Goal: Find specific page/section: Find specific page/section

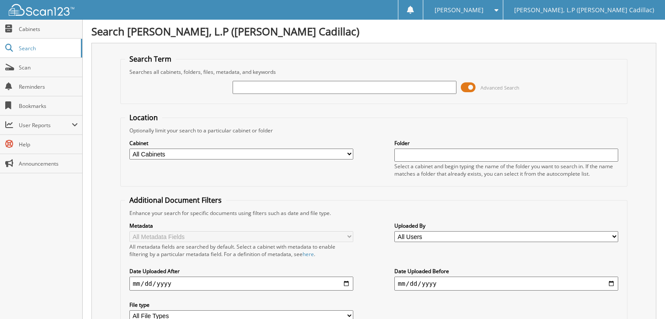
click at [258, 87] on input "text" at bounding box center [345, 87] width 224 height 13
click at [234, 88] on input "text" at bounding box center [345, 87] width 224 height 13
type input "carldwell"
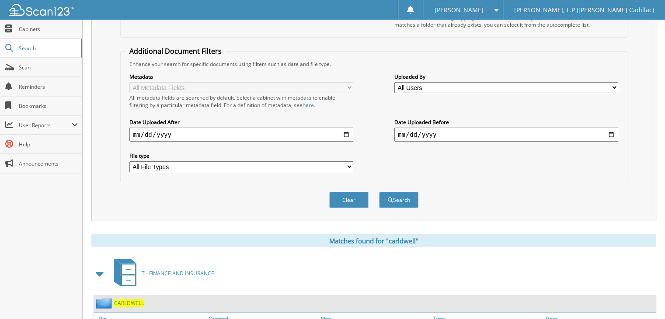
scroll to position [162, 0]
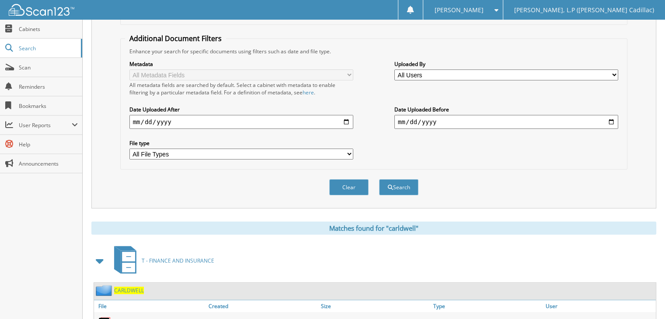
click at [129, 319] on link "R0113362A" at bounding box center [126, 323] width 28 height 7
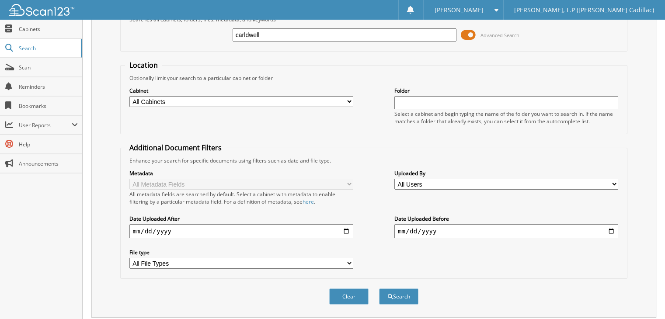
scroll to position [49, 0]
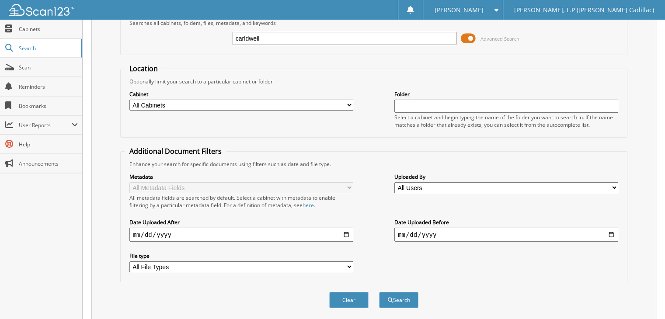
click at [444, 41] on input "carldwell" at bounding box center [345, 38] width 224 height 13
type input "c"
type input "pickard"
click at [379, 292] on button "Search" at bounding box center [398, 300] width 39 height 16
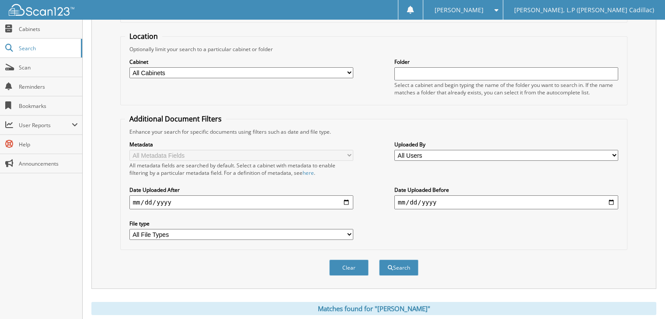
scroll to position [4, 0]
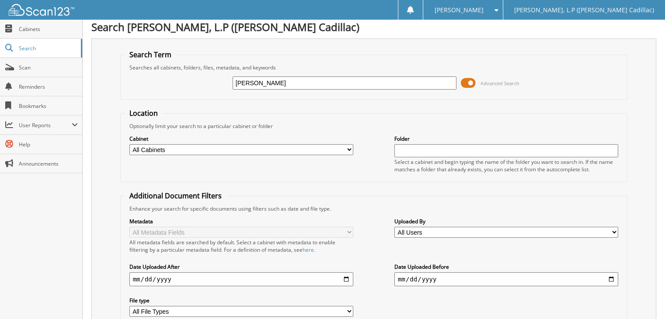
click at [344, 144] on select "All Cabinets T - BODY SHOP T - FINANCE AND INSURANCE T - PARTS T - SERVICE Need…" at bounding box center [241, 149] width 224 height 11
select select "11253"
click at [129, 144] on select "All Cabinets T - BODY SHOP T - FINANCE AND INSURANCE T - PARTS T - SERVICE Need…" at bounding box center [241, 149] width 224 height 11
click at [442, 109] on fieldset "Location Optionally limit your search to a particular cabinet or folder Cabinet…" at bounding box center [374, 145] width 508 height 74
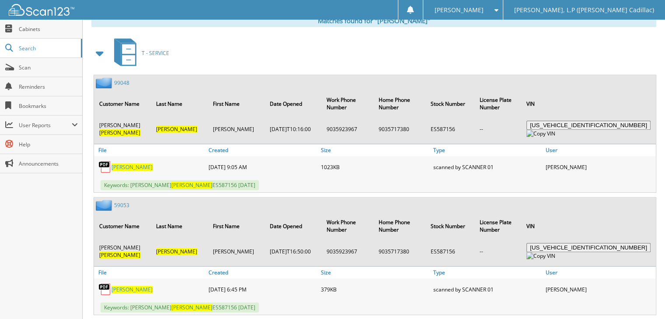
scroll to position [0, 0]
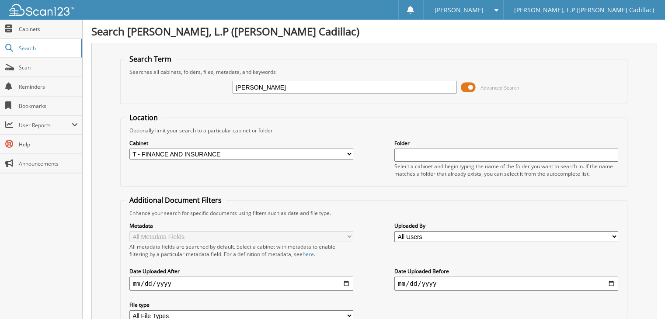
click at [350, 84] on input "pickard" at bounding box center [345, 87] width 224 height 13
type input "p"
type input "0894"
click at [345, 87] on input "0894" at bounding box center [345, 87] width 224 height 13
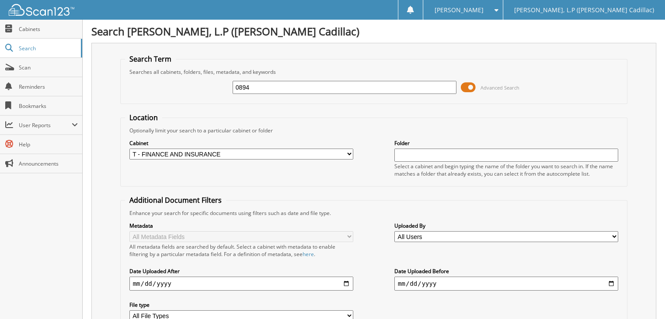
click at [345, 87] on input "0894" at bounding box center [345, 87] width 224 height 13
type input "rf200894a"
click at [383, 85] on input "rf200894a" at bounding box center [345, 87] width 224 height 13
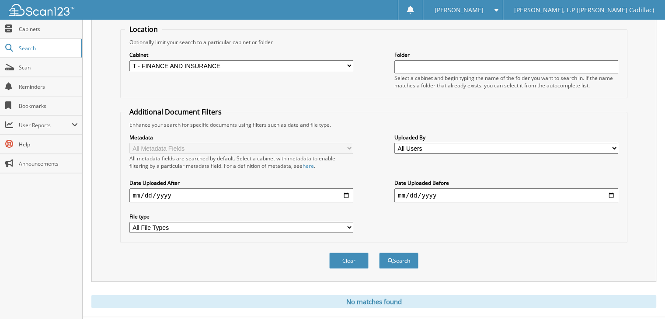
scroll to position [101, 0]
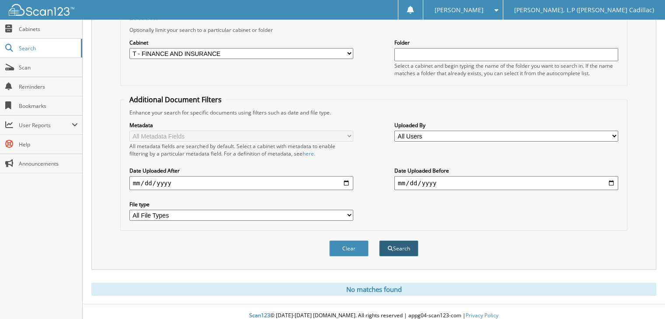
type input "rf200894"
click at [397, 247] on button "Search" at bounding box center [398, 249] width 39 height 16
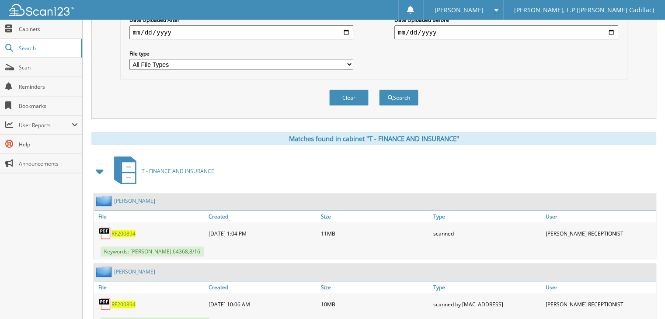
scroll to position [261, 0]
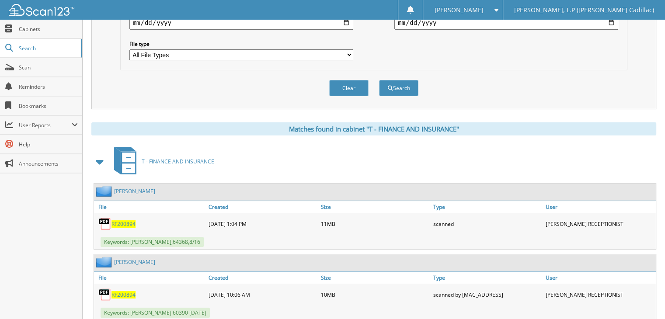
click at [123, 220] on span "RF200894" at bounding box center [124, 223] width 24 height 7
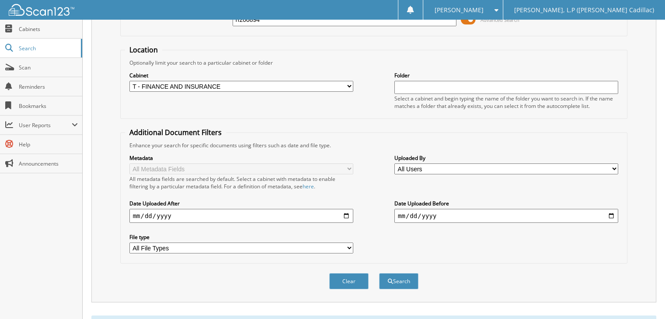
scroll to position [0, 0]
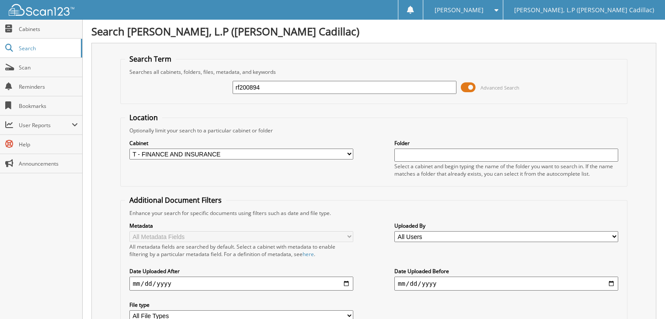
click at [334, 92] on input "rf200894" at bounding box center [345, 87] width 224 height 13
type input "r"
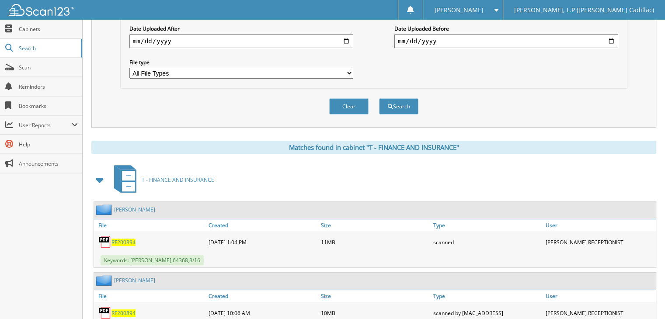
scroll to position [254, 0]
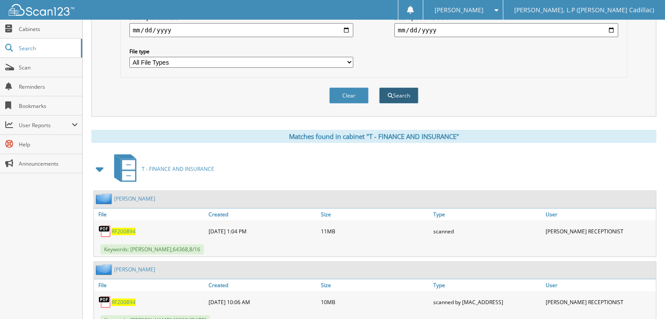
type input "rz735323"
click at [408, 91] on button "Search" at bounding box center [398, 95] width 39 height 16
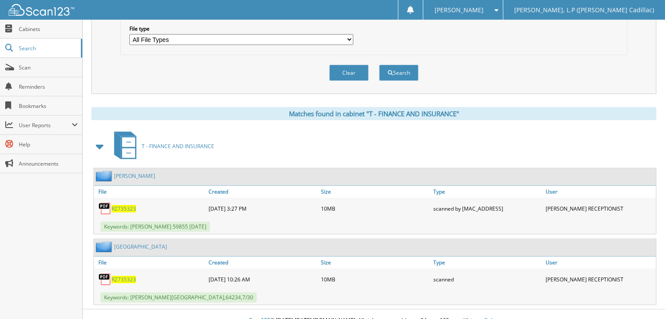
scroll to position [277, 0]
click at [131, 275] on span "RZ735323" at bounding box center [124, 278] width 24 height 7
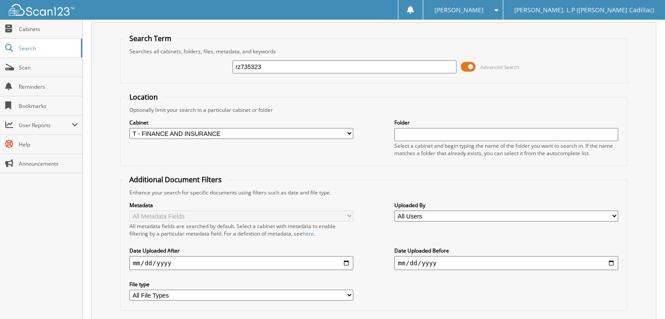
scroll to position [0, 0]
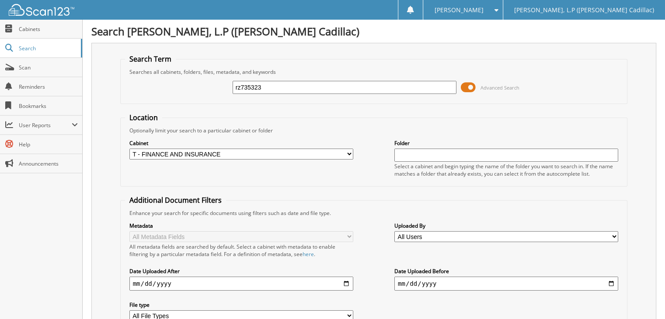
click at [412, 88] on input "rz735323" at bounding box center [345, 87] width 224 height 13
type input "r"
type input "r0103055"
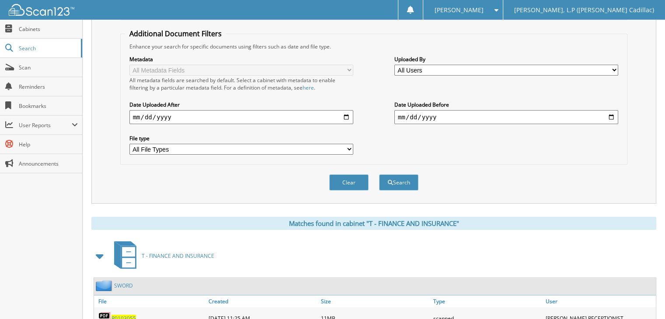
scroll to position [208, 0]
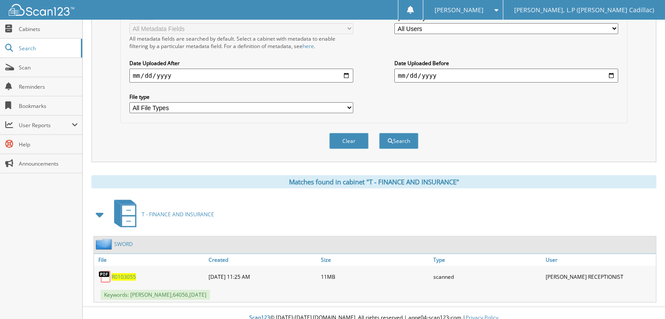
click at [129, 272] on div "R0103055" at bounding box center [150, 276] width 112 height 17
click at [128, 273] on span "R0103055" at bounding box center [124, 276] width 24 height 7
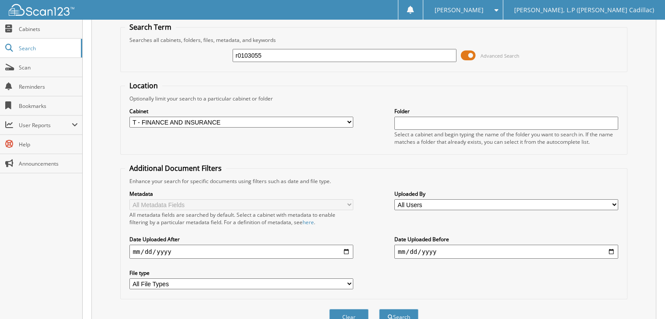
scroll to position [0, 0]
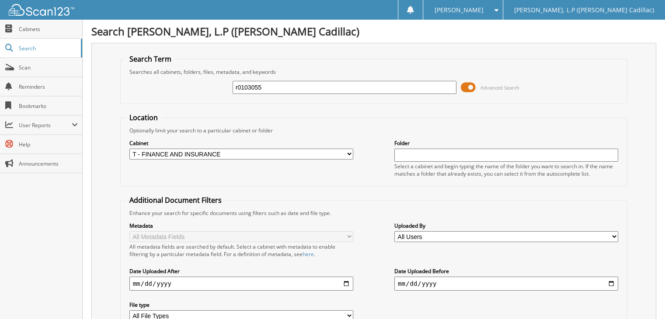
click at [401, 88] on input "r0103055" at bounding box center [345, 87] width 224 height 13
type input "r"
type input "pr170835a"
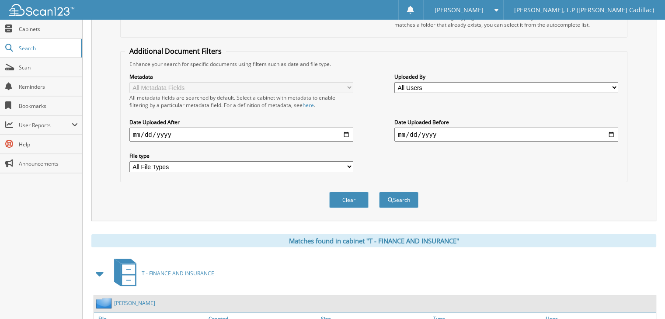
scroll to position [208, 0]
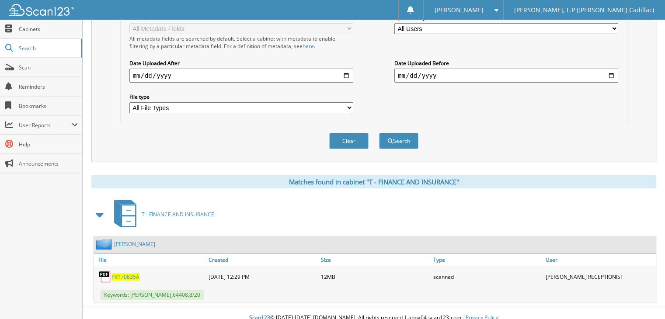
click at [127, 273] on span "PR170835A" at bounding box center [126, 276] width 28 height 7
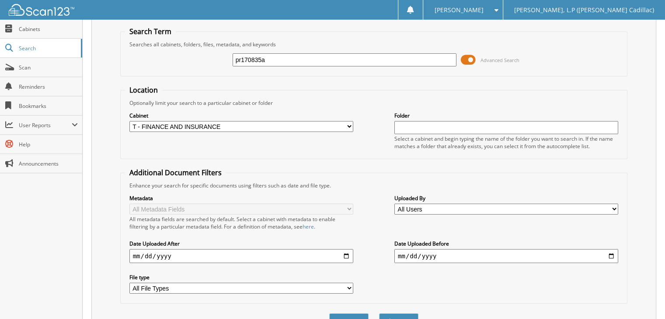
scroll to position [6, 0]
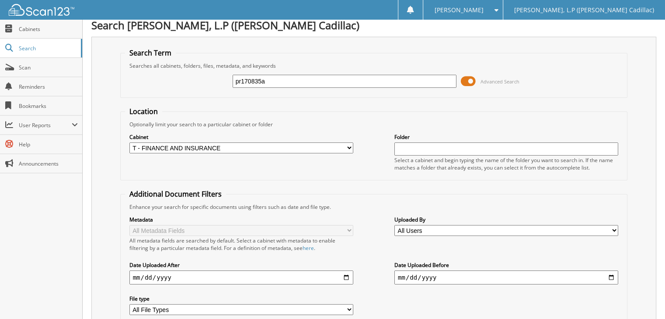
click at [409, 80] on input "pr170835a" at bounding box center [345, 81] width 224 height 13
type input "p"
type input "pz172612"
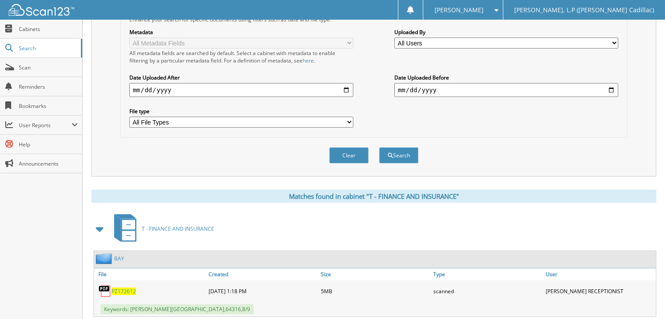
scroll to position [208, 0]
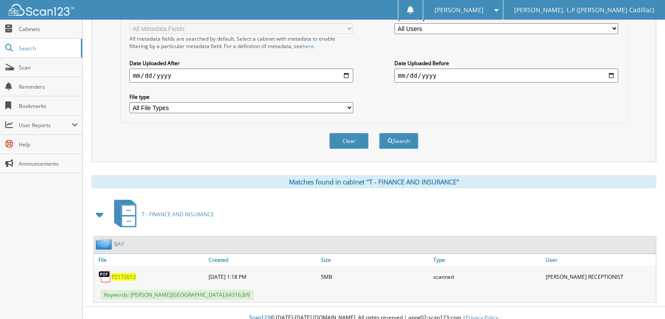
click at [115, 273] on span "PZ172612" at bounding box center [124, 276] width 24 height 7
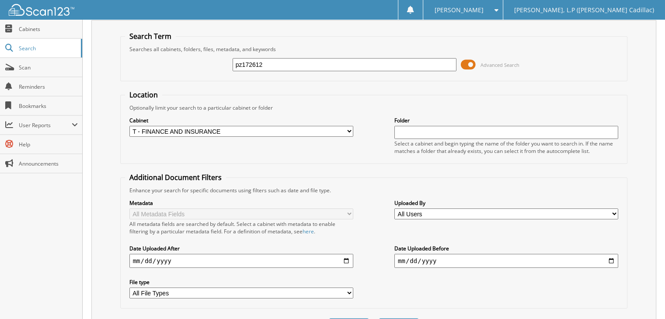
scroll to position [22, 0]
click at [367, 59] on input "pz172612" at bounding box center [345, 65] width 224 height 13
type input "p"
type input "pz215149"
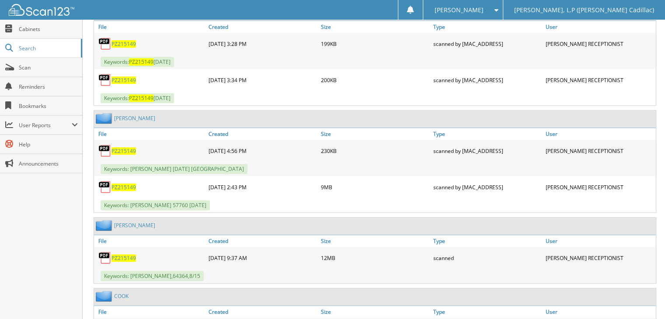
scroll to position [446, 0]
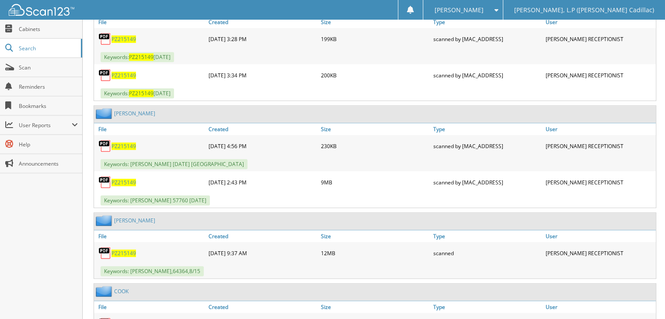
drag, startPoint x: 670, startPoint y: 82, endPoint x: 653, endPoint y: 249, distance: 168.5
click at [126, 250] on span "PZ215149" at bounding box center [124, 253] width 24 height 7
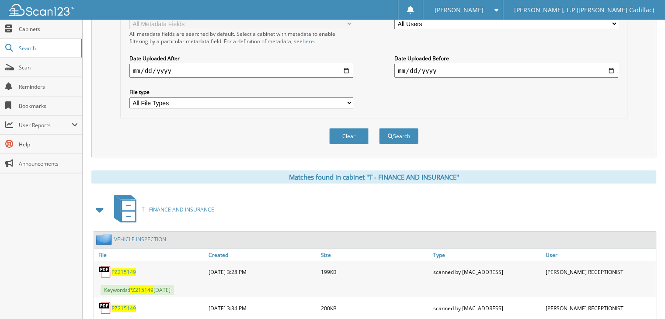
scroll to position [30, 0]
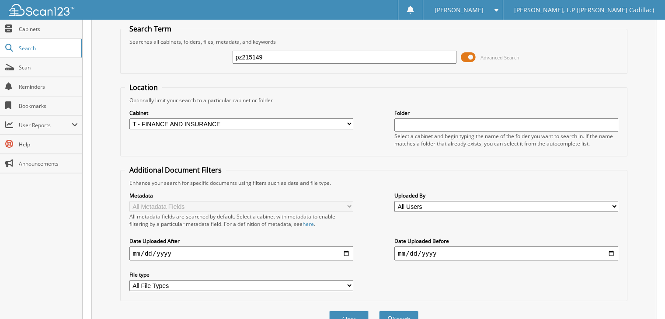
click at [365, 58] on input "pz215149" at bounding box center [345, 57] width 224 height 13
type input "p"
type input "pr496221a"
click at [379, 311] on button "Search" at bounding box center [398, 319] width 39 height 16
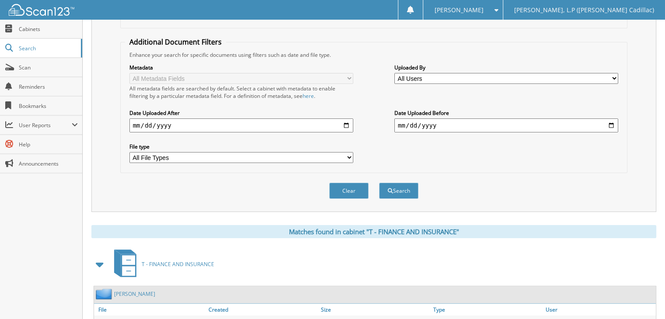
scroll to position [208, 0]
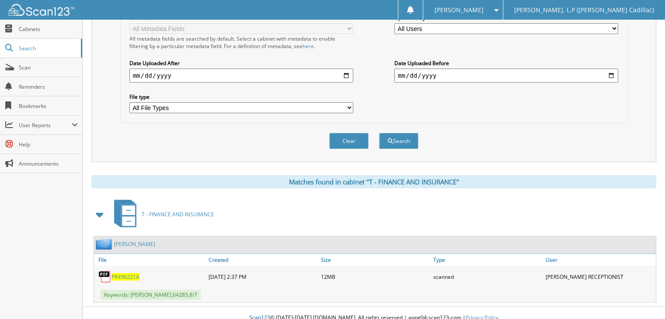
click at [133, 273] on span "PR496221A" at bounding box center [126, 276] width 28 height 7
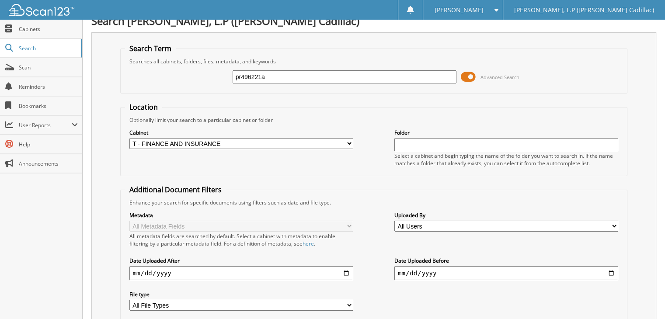
scroll to position [2, 0]
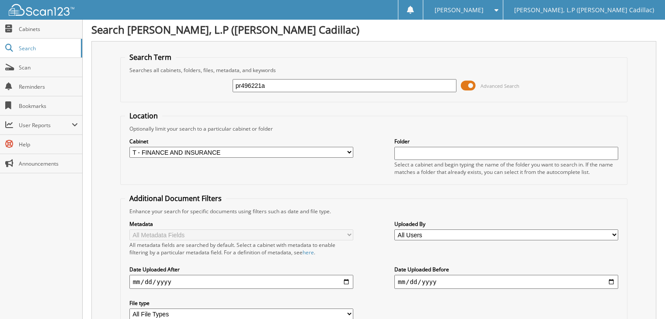
click at [420, 80] on input "pr496221a" at bounding box center [345, 85] width 224 height 13
type input "p"
paste input "1GYS3FKL9PR535760"
type input "1GYS3FKL9PR535760"
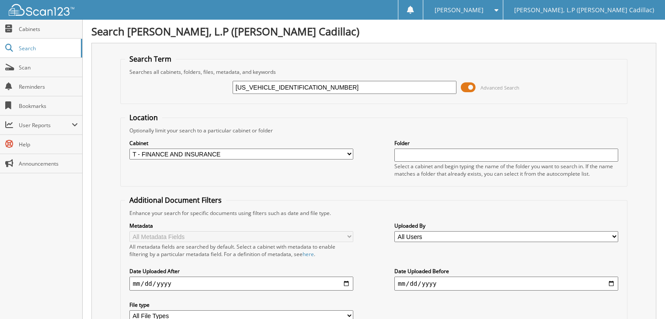
click at [270, 86] on input "[US_VEHICLE_IDENTIFICATION_NUMBER]" at bounding box center [345, 87] width 224 height 13
type input "PR535760"
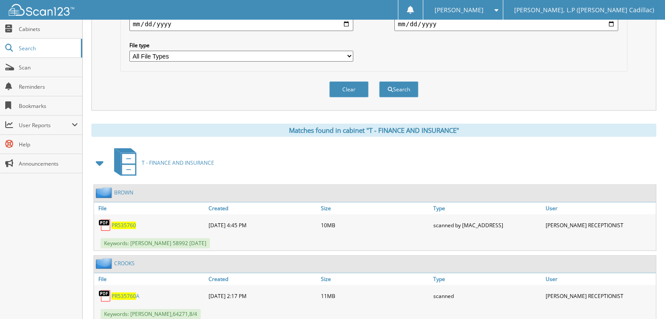
scroll to position [263, 0]
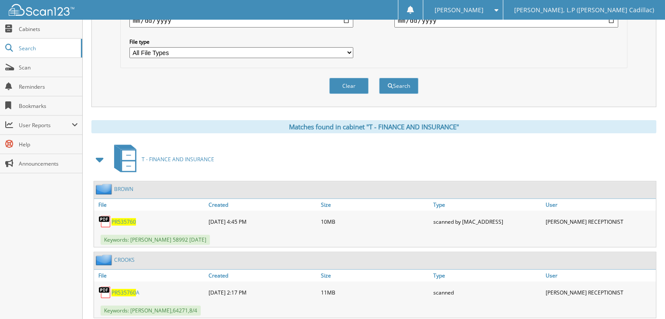
click at [133, 289] on span "PR535760" at bounding box center [124, 292] width 24 height 7
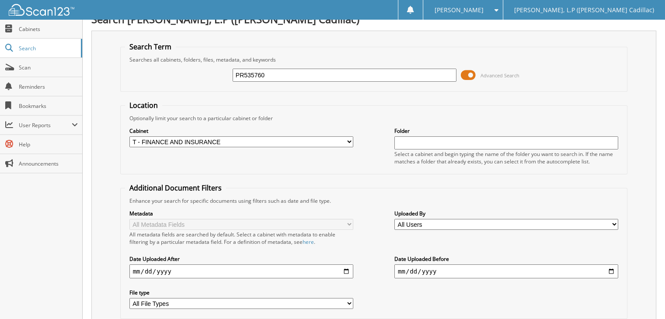
scroll to position [0, 0]
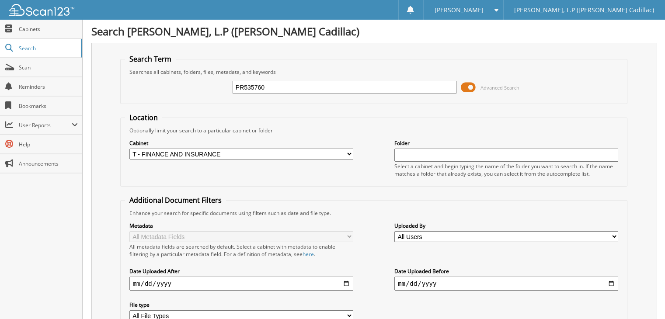
click at [428, 84] on input "PR535760" at bounding box center [345, 87] width 224 height 13
type input "P"
click at [427, 86] on input "text" at bounding box center [345, 87] width 224 height 13
click at [416, 86] on input "text" at bounding box center [345, 87] width 224 height 13
paste input "1GYS4RKL7PR180845"
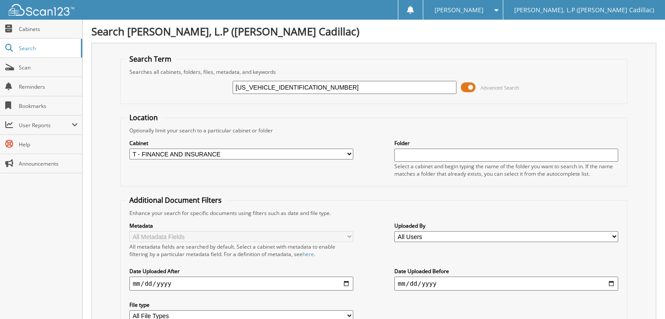
click at [269, 83] on input "1GYS4RKL7PR180845" at bounding box center [345, 87] width 224 height 13
type input "PR180845"
click at [379, 86] on input "PR180845" at bounding box center [345, 87] width 224 height 13
type input "PR180845a"
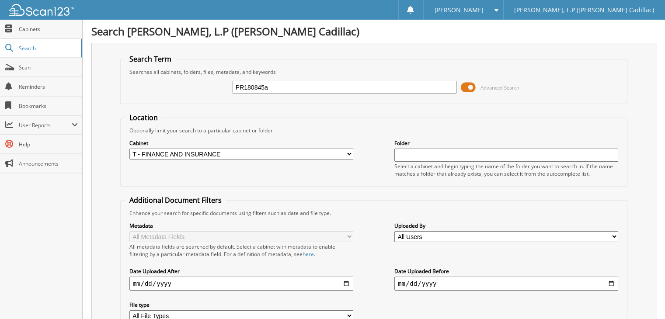
click at [343, 85] on input "PR180845a" at bounding box center [345, 87] width 224 height 13
type input "P"
type input "jackson"
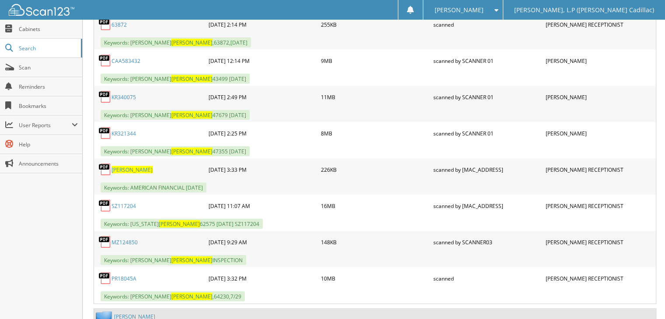
scroll to position [1768, 0]
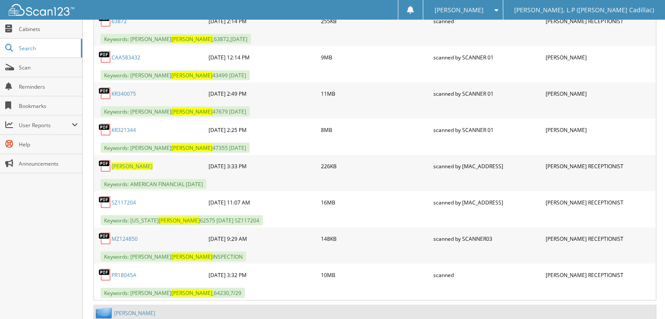
click at [131, 272] on link "PR18045A" at bounding box center [124, 275] width 25 height 7
click at [124, 272] on link "PR18045A" at bounding box center [124, 275] width 25 height 7
click at [123, 272] on link "PR18045A" at bounding box center [124, 275] width 25 height 7
click at [411, 49] on div "9MB" at bounding box center [375, 57] width 112 height 17
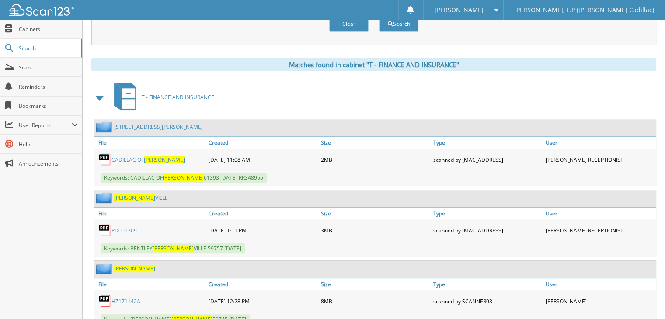
scroll to position [0, 0]
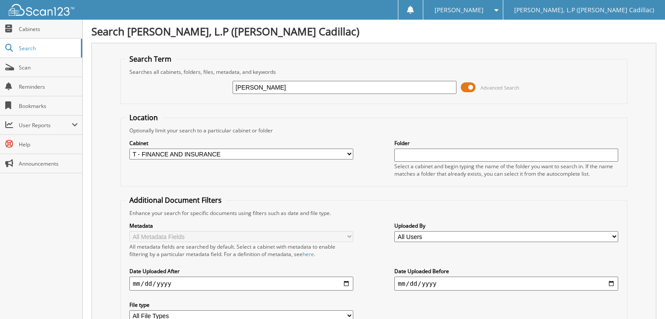
click at [369, 88] on input "jackson" at bounding box center [345, 87] width 224 height 13
type input "j"
paste input "1GYKNCR42PZ184973"
click at [271, 84] on input "1GYKNCR42PZ184973" at bounding box center [345, 87] width 224 height 13
type input "PZ184973"
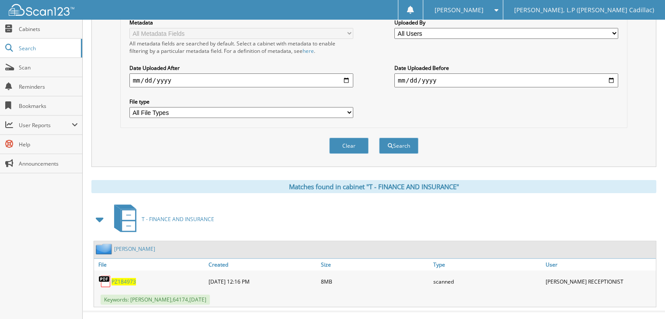
scroll to position [208, 0]
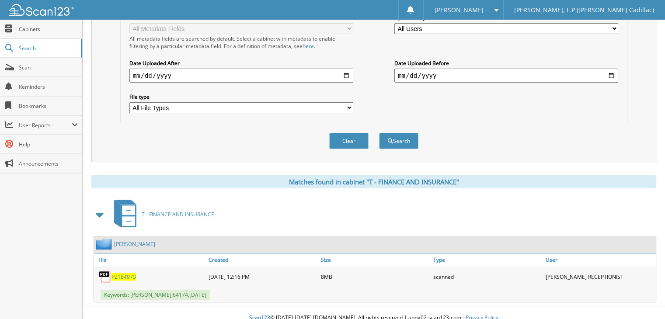
click at [130, 273] on span "PZ184973" at bounding box center [124, 276] width 24 height 7
click at [128, 273] on span "PZ184973" at bounding box center [124, 276] width 24 height 7
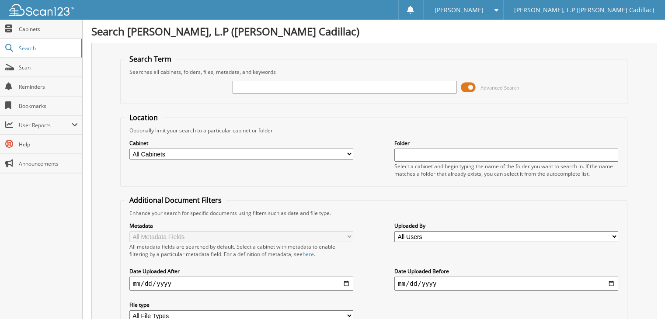
click at [263, 154] on select "All Cabinets T - BODY SHOP T - FINANCE AND INSURANCE T - PARTS T - SERVICE Need…" at bounding box center [241, 154] width 224 height 11
select select "11253"
click at [129, 149] on select "All Cabinets T - BODY SHOP T - FINANCE AND INSURANCE T - PARTS T - SERVICE Need…" at bounding box center [241, 154] width 224 height 11
click at [289, 89] on input "text" at bounding box center [345, 87] width 224 height 13
paste input "1GYS4LKL5NR169367"
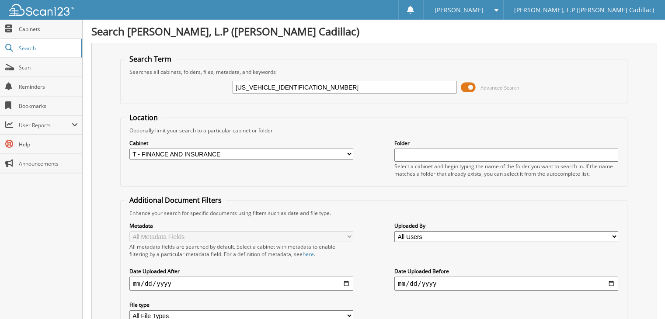
click at [269, 84] on input "1GYS4LKL5NR169367" at bounding box center [345, 87] width 224 height 13
type input "NR169367"
click at [415, 84] on input "NR169367" at bounding box center [345, 87] width 224 height 13
type input "NR169367a"
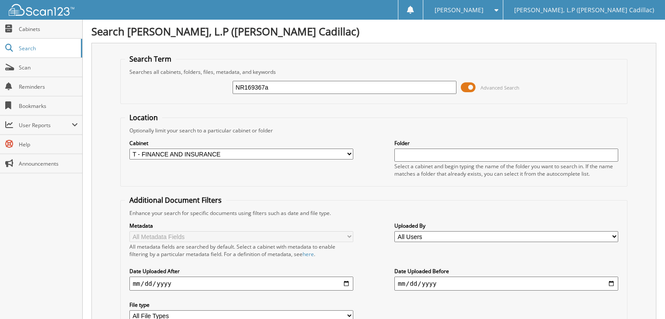
click at [420, 93] on input "NR169367a" at bounding box center [345, 87] width 224 height 13
type input "N"
type input "mccaughley"
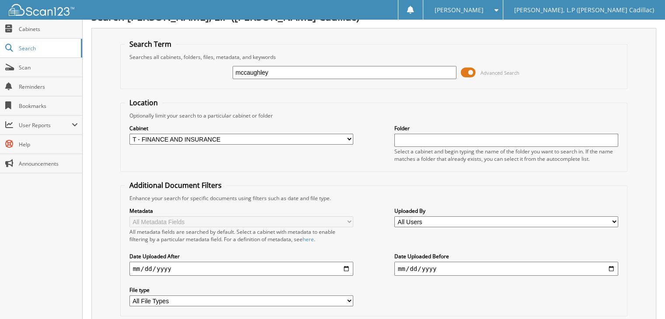
scroll to position [7, 0]
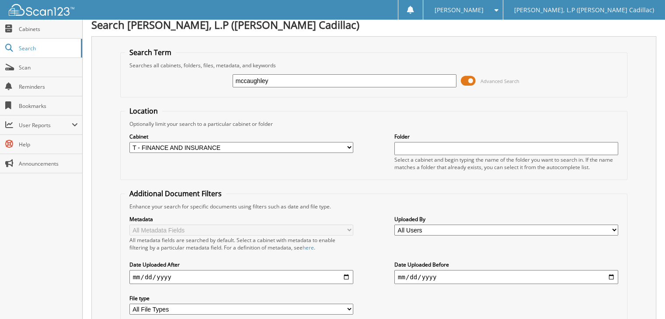
click at [260, 79] on input "mccaughley" at bounding box center [345, 80] width 224 height 13
type input "[PERSON_NAME]"
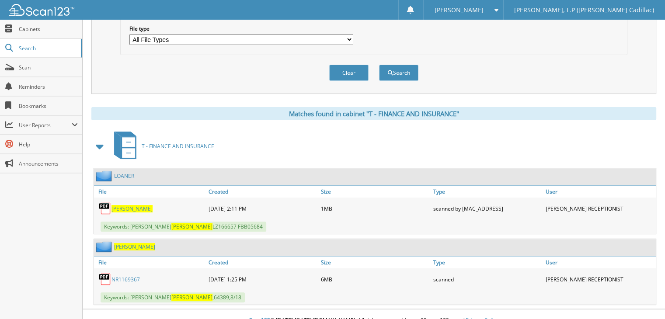
scroll to position [278, 0]
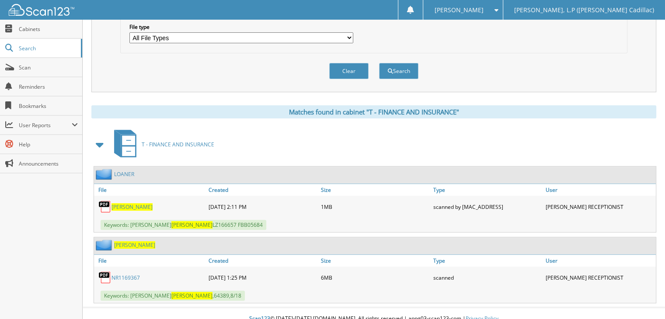
click at [122, 274] on link "NR1169367" at bounding box center [126, 277] width 28 height 7
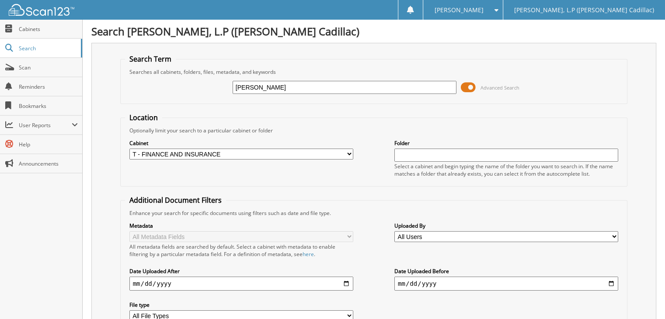
click at [420, 86] on input "[PERSON_NAME]" at bounding box center [345, 87] width 224 height 13
type input "m"
paste input "[US_VEHICLE_IDENTIFICATION_NUMBER]"
click at [273, 87] on input "[US_VEHICLE_IDENTIFICATION_NUMBER]" at bounding box center [345, 87] width 224 height 13
drag, startPoint x: 273, startPoint y: 87, endPoint x: 194, endPoint y: 55, distance: 85.8
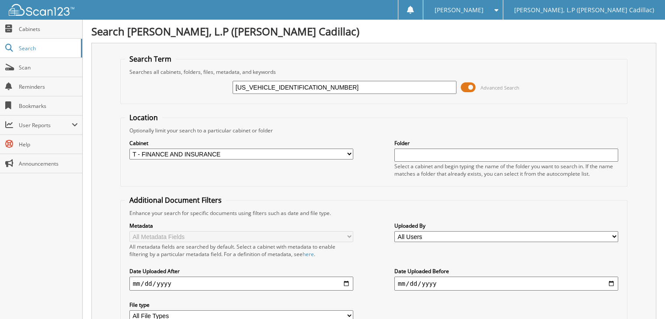
click at [194, 55] on fieldset "Search Term Searches all cabinets, folders, files, metadata, and keywords 1GYKN…" at bounding box center [374, 79] width 508 height 50
type input "NZ131473"
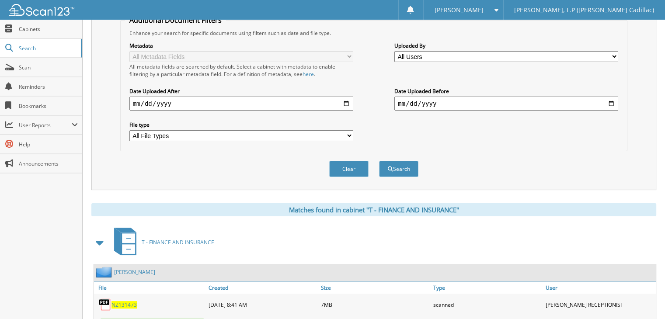
scroll to position [245, 0]
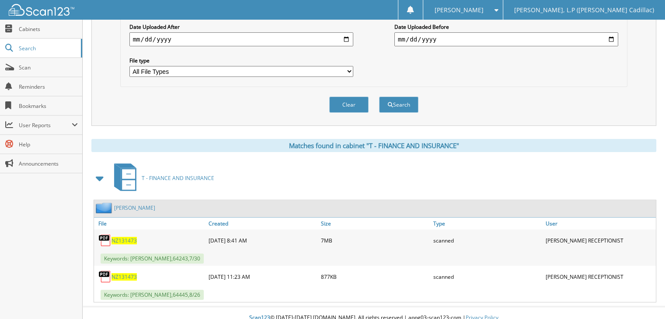
drag, startPoint x: 669, startPoint y: 98, endPoint x: 630, endPoint y: 239, distance: 146.0
click at [630, 239] on html "[PERSON_NAME] Settings Logout Tyler Cadillac, L.P ([PERSON_NAME] Cadillac) Clos…" at bounding box center [332, 42] width 665 height 574
click at [129, 273] on span "NZ131473" at bounding box center [124, 276] width 25 height 7
click at [135, 237] on span "NZ131473" at bounding box center [124, 240] width 25 height 7
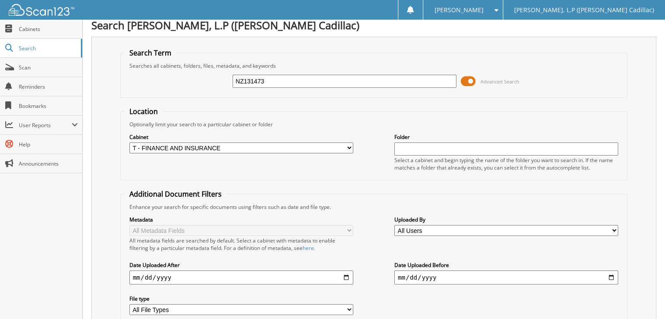
scroll to position [3, 0]
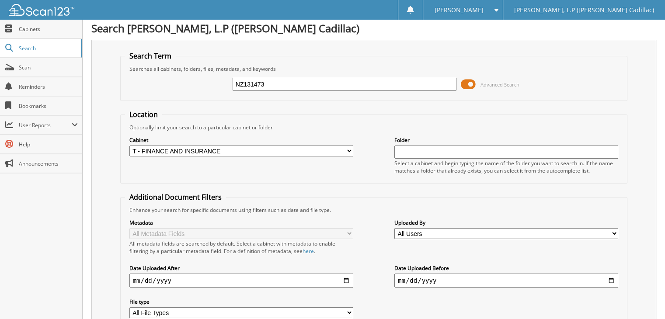
click at [440, 87] on input "NZ131473" at bounding box center [345, 84] width 224 height 13
type input "N"
paste input "1GYS3BKL0NR322332"
click at [269, 84] on input "1GYS3BKL0NR322332" at bounding box center [345, 84] width 224 height 13
click at [269, 84] on input "NR322332" at bounding box center [345, 84] width 224 height 13
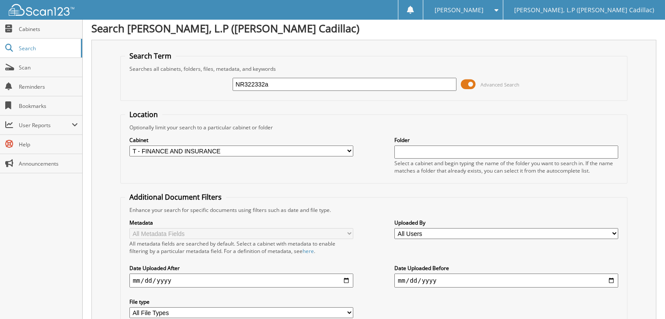
type input "NR322332a"
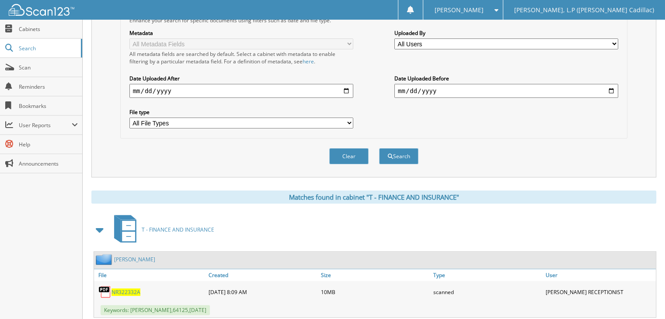
scroll to position [208, 0]
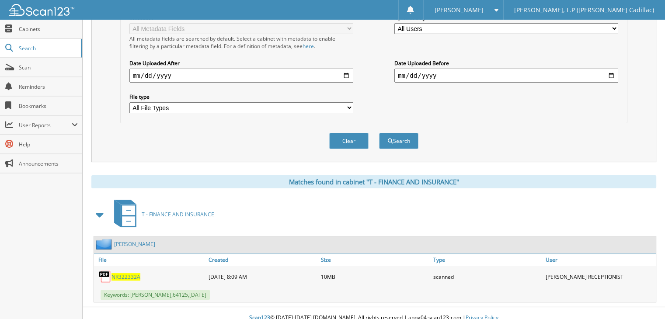
click at [136, 273] on span "NR322332A" at bounding box center [126, 276] width 29 height 7
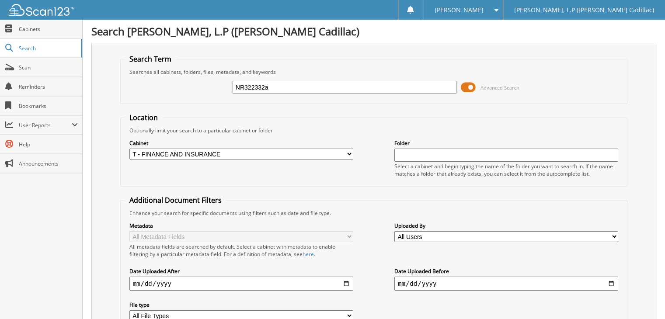
click at [388, 81] on input "NR322332a" at bounding box center [345, 87] width 224 height 13
type input "N"
paste input "[US_VEHICLE_IDENTIFICATION_NUMBER]"
type input "[US_VEHICLE_IDENTIFICATION_NUMBER]"
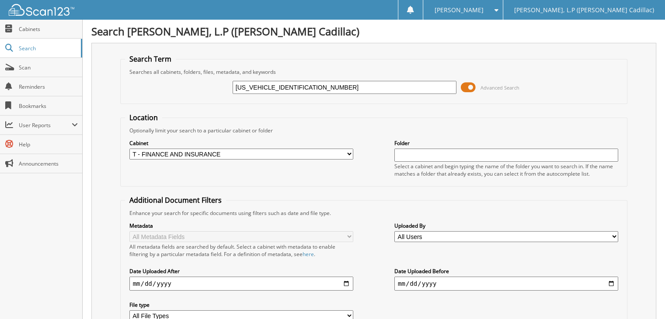
click at [272, 87] on input "[US_VEHICLE_IDENTIFICATION_NUMBER]" at bounding box center [345, 87] width 224 height 13
click at [272, 87] on input "NZ149578" at bounding box center [345, 87] width 224 height 13
type input "NZ149578a"
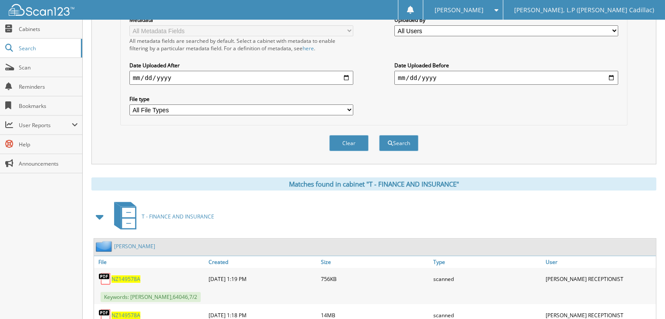
scroll to position [245, 0]
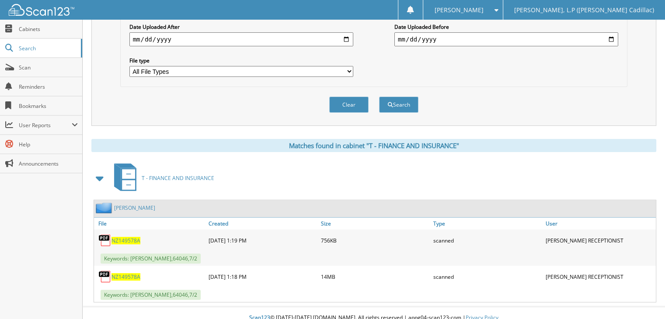
click at [124, 237] on span "NZ149578A" at bounding box center [126, 240] width 29 height 7
click at [134, 273] on span "NZ149578A" at bounding box center [126, 276] width 29 height 7
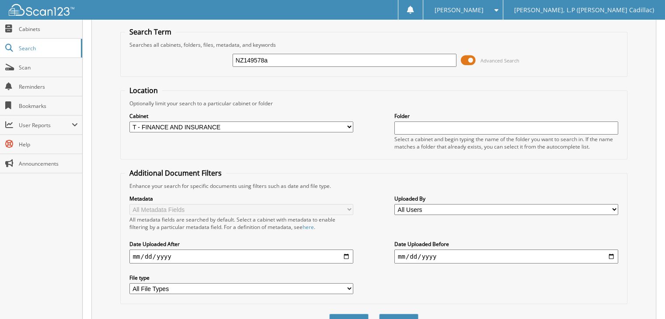
scroll to position [16, 0]
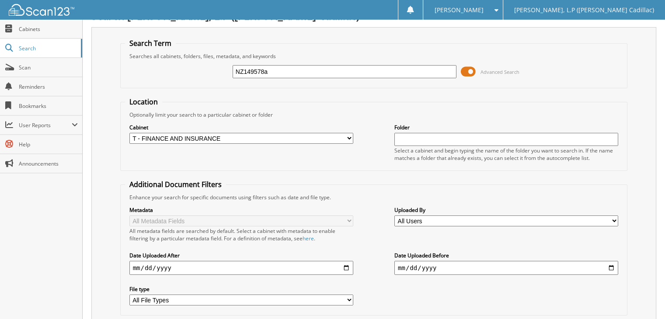
click at [445, 68] on input "NZ149578a" at bounding box center [345, 71] width 224 height 13
type input "N"
paste input "1GYKNCRS5MZ235831"
click at [271, 73] on input "1GYKNCRS5MZ235831" at bounding box center [345, 71] width 224 height 13
type input "MZ235831"
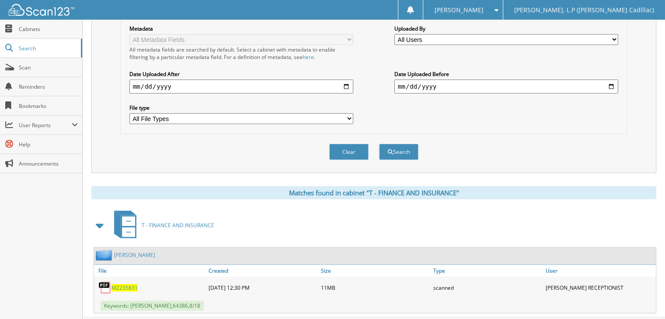
scroll to position [208, 0]
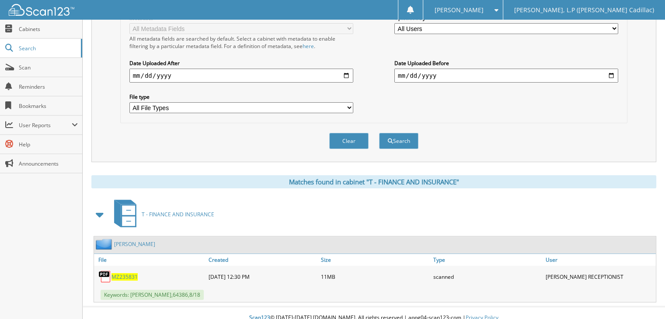
click at [133, 273] on span "MZ235831" at bounding box center [125, 276] width 26 height 7
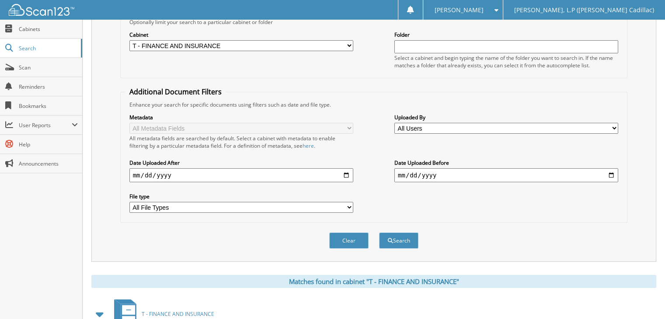
scroll to position [0, 0]
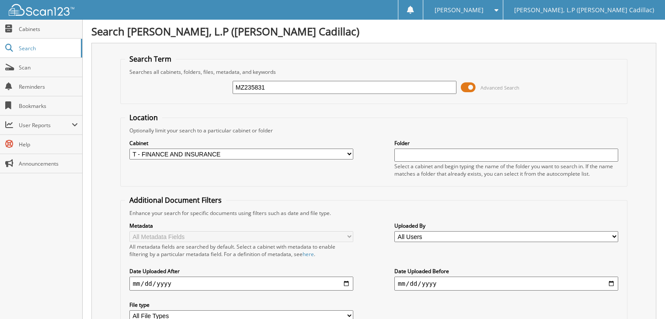
click at [433, 93] on input "MZ235831" at bounding box center [345, 87] width 224 height 13
type input "M"
paste input "1GYKNCRS1MZ225815"
drag, startPoint x: 271, startPoint y: 85, endPoint x: 188, endPoint y: 92, distance: 83.9
click at [188, 92] on div "1GYKNCRS1MZ225815 Advanced Search" at bounding box center [374, 88] width 498 height 24
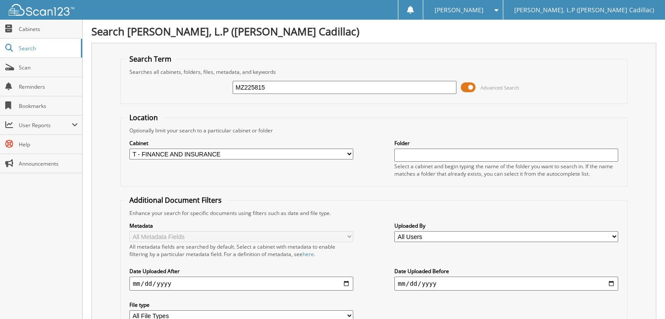
type input "MZ225815"
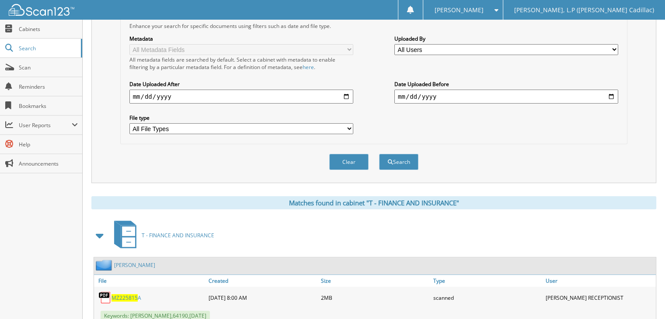
scroll to position [245, 0]
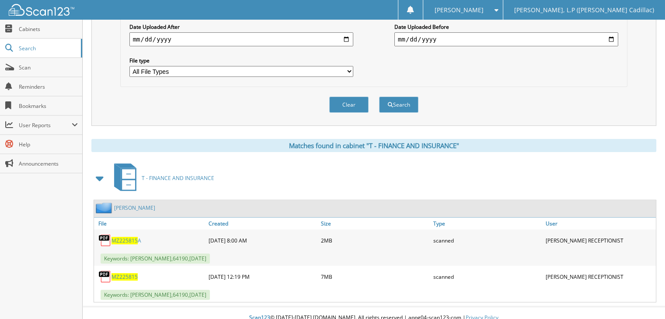
click at [125, 273] on span "MZ225815" at bounding box center [125, 276] width 26 height 7
drag, startPoint x: 668, startPoint y: 142, endPoint x: 663, endPoint y: 87, distance: 55.8
click at [663, 87] on div "Search [PERSON_NAME], L.P ([PERSON_NAME] Cadillac) Search Term Searches all cab…" at bounding box center [374, 42] width 583 height 574
drag, startPoint x: 669, startPoint y: 144, endPoint x: 231, endPoint y: 111, distance: 439.2
click at [231, 111] on div "Clear Search" at bounding box center [374, 104] width 508 height 35
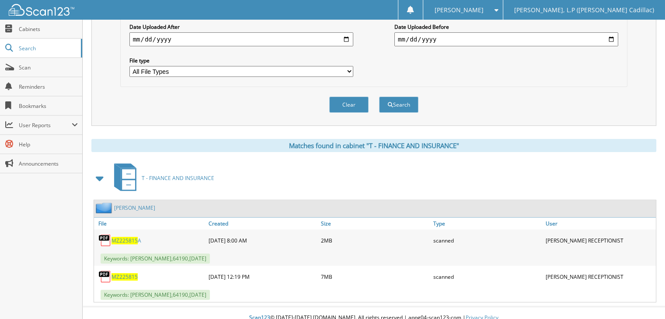
click at [128, 273] on span "MZ225815" at bounding box center [125, 276] width 26 height 7
